Goal: Check status: Check status

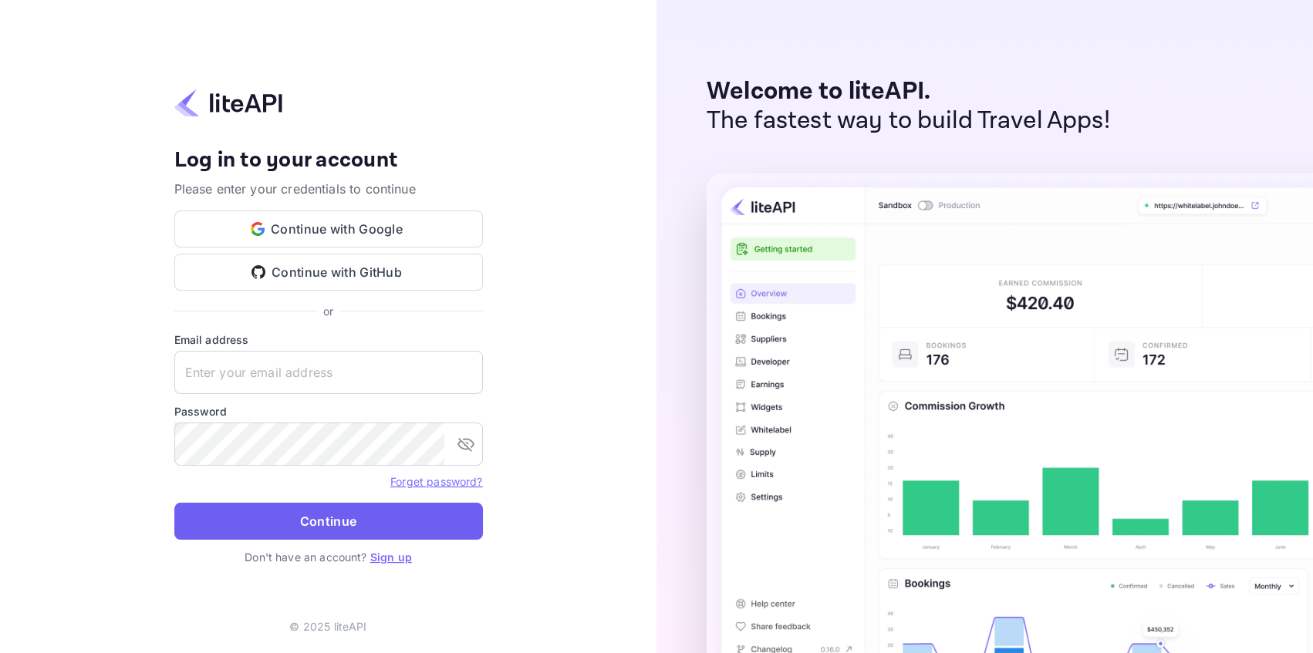
type input "adminpassword_support@yandex-team.ru"
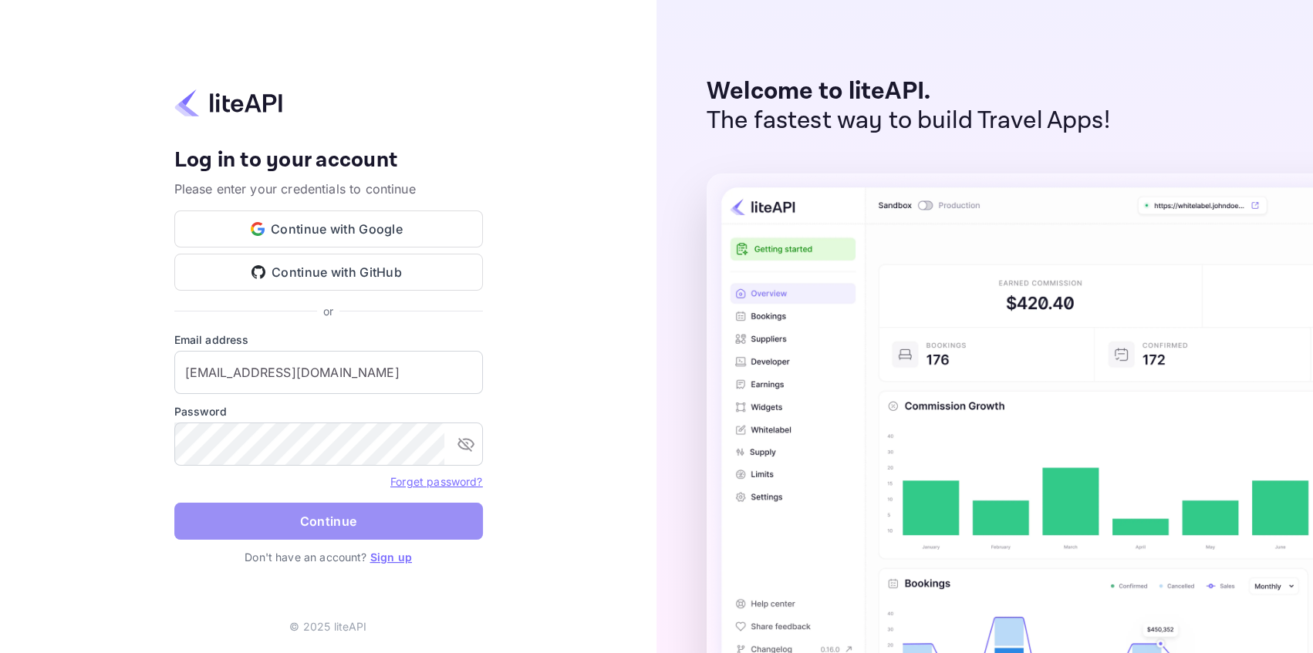
click at [328, 519] on button "Continue" at bounding box center [328, 521] width 309 height 37
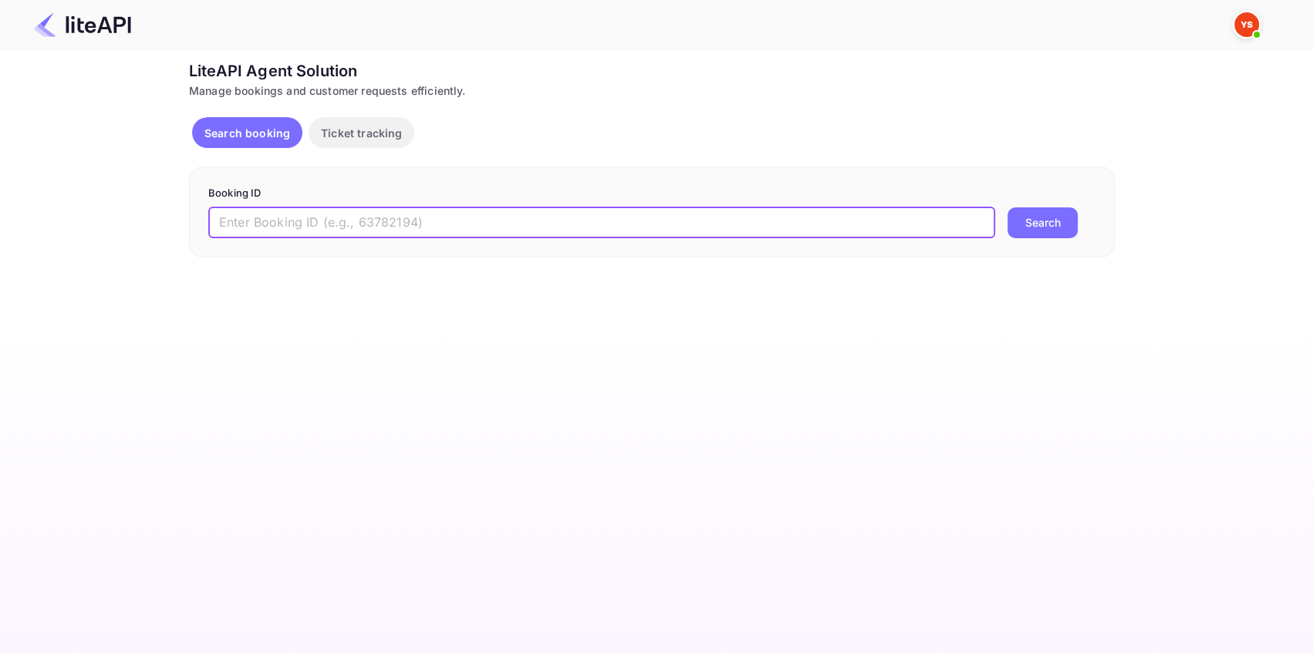
click at [252, 222] on input "text" at bounding box center [601, 222] width 787 height 31
paste input "9151524"
type input "9151524"
click at [1061, 221] on button "Search" at bounding box center [1042, 222] width 70 height 31
